Goal: Task Accomplishment & Management: Manage account settings

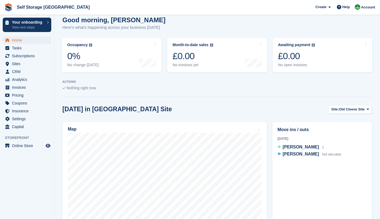
scroll to position [62, 0]
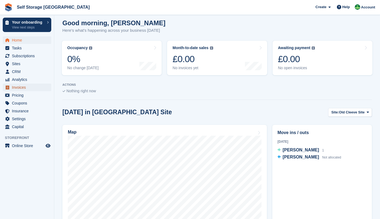
click at [18, 89] on span "Invoices" at bounding box center [28, 88] width 33 height 8
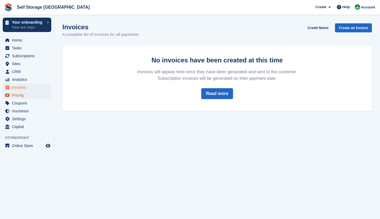
click at [18, 95] on span "Pricing" at bounding box center [28, 95] width 33 height 8
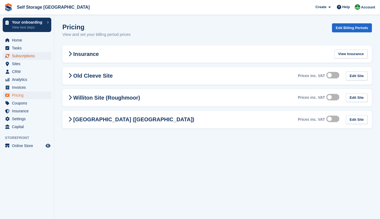
click at [14, 55] on span "Subscriptions" at bounding box center [28, 56] width 33 height 8
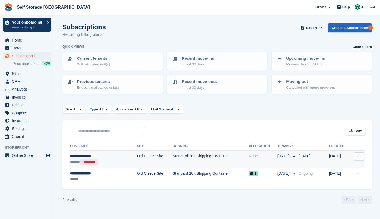
click at [358, 156] on icon at bounding box center [359, 156] width 3 height 4
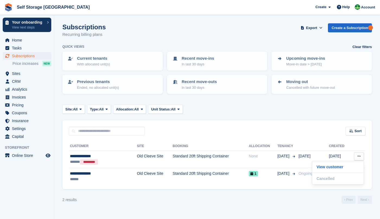
click at [288, 125] on div "Sort Sort by Customer name Date created Move in date Move out date Created (old…" at bounding box center [216, 127] width 309 height 15
drag, startPoint x: 92, startPoint y: 59, endPoint x: 255, endPoint y: 67, distance: 163.2
click at [92, 59] on p "Current tenants" at bounding box center [93, 58] width 33 height 6
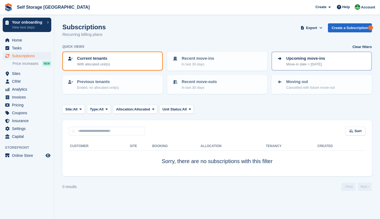
click at [319, 66] on p "Move-in date > today" at bounding box center [305, 64] width 39 height 5
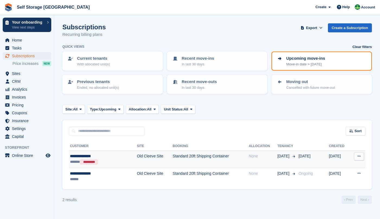
drag, startPoint x: 361, startPoint y: 156, endPoint x: 358, endPoint y: 158, distance: 4.4
click at [358, 158] on button at bounding box center [359, 156] width 10 height 8
click at [334, 178] on p "Cancelled" at bounding box center [337, 178] width 47 height 7
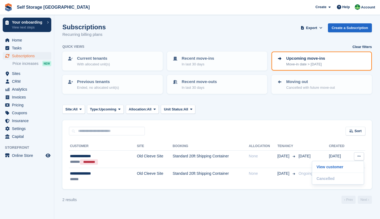
drag, startPoint x: 84, startPoint y: 154, endPoint x: 40, endPoint y: 180, distance: 51.8
click at [40, 181] on aside "Your onboarding View next steps Home Tasks Subscriptions Subscriptions Subscrip…" at bounding box center [27, 111] width 54 height 192
